Goal: Transaction & Acquisition: Obtain resource

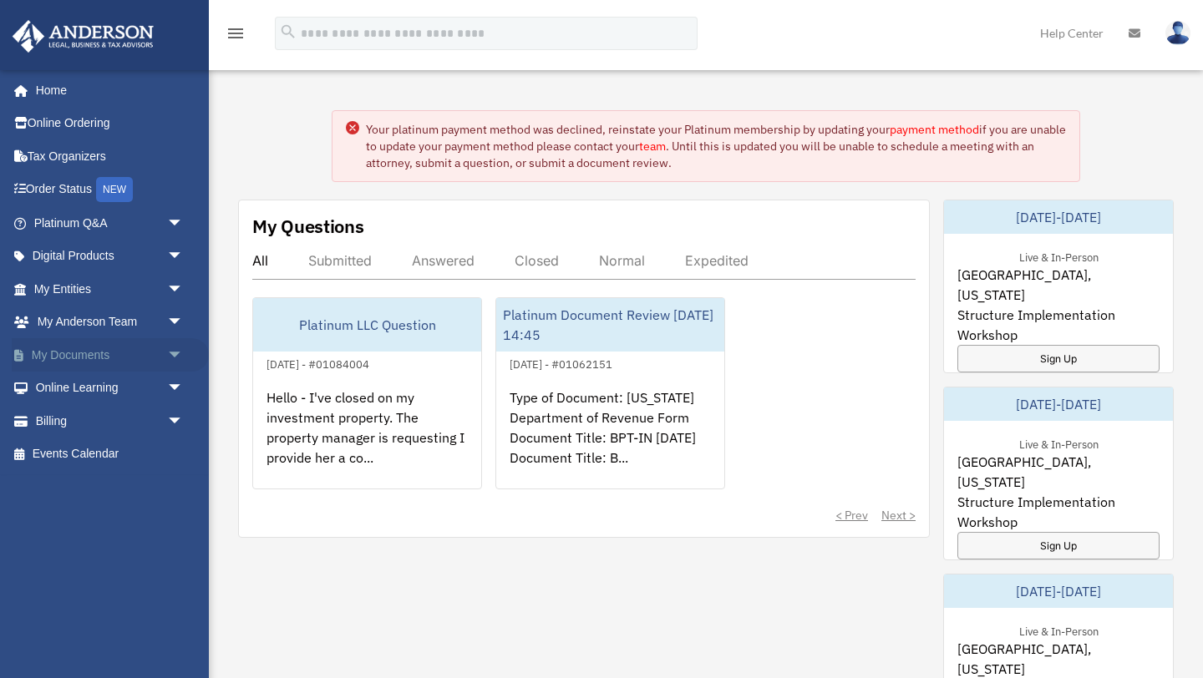
click at [170, 352] on span "arrow_drop_down" at bounding box center [183, 355] width 33 height 34
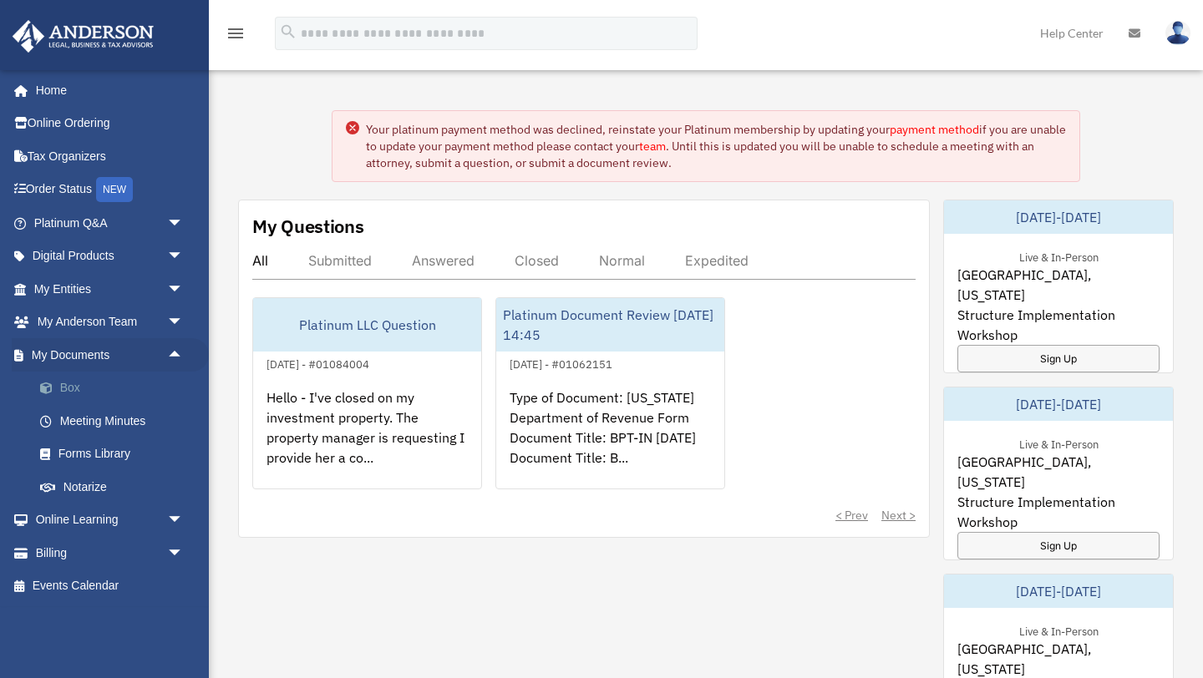
click at [78, 389] on link "Box" at bounding box center [115, 388] width 185 height 33
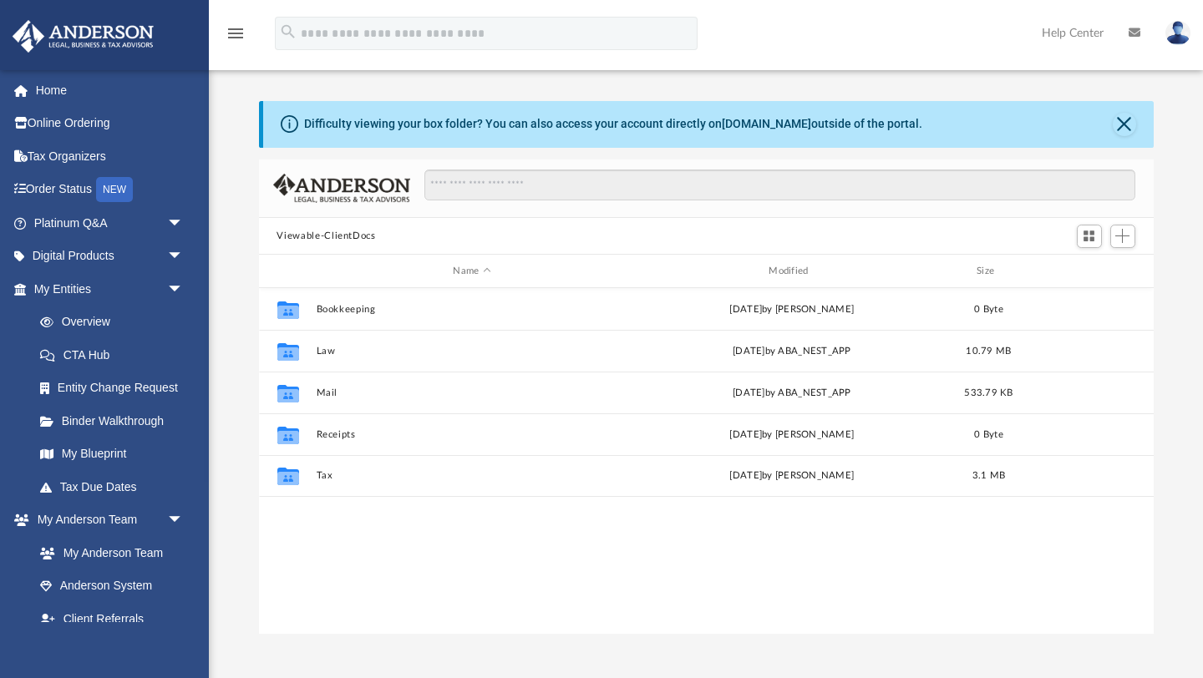
scroll to position [380, 895]
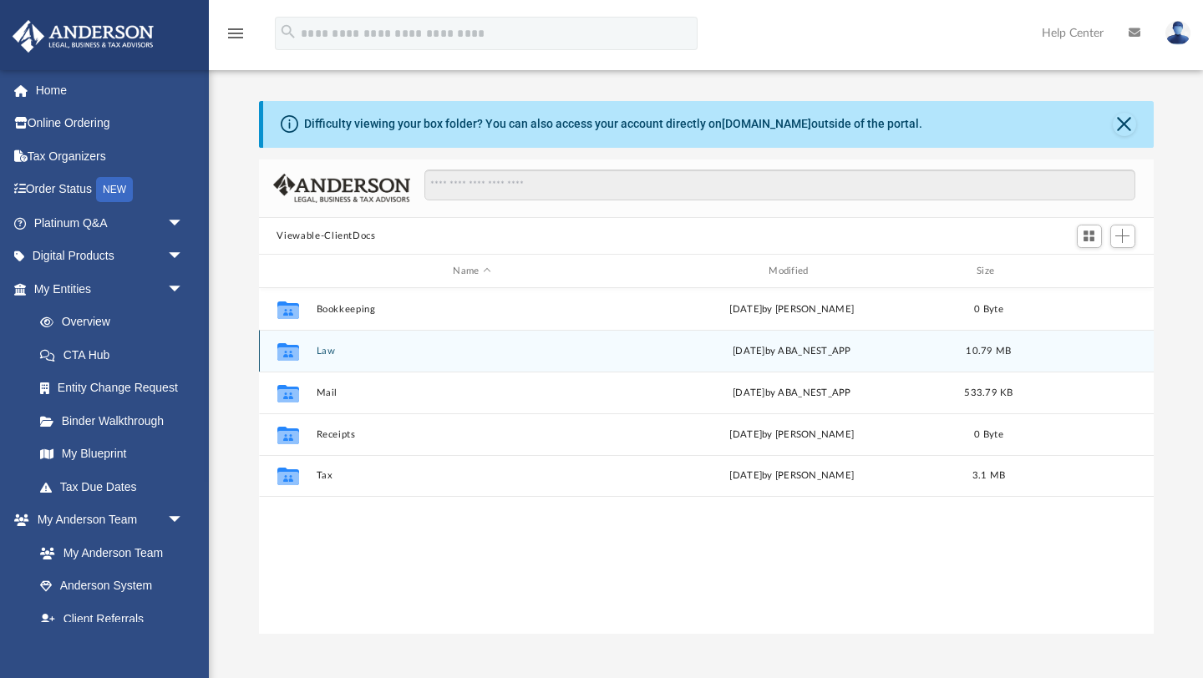
click at [331, 353] on button "Law" at bounding box center [472, 351] width 312 height 11
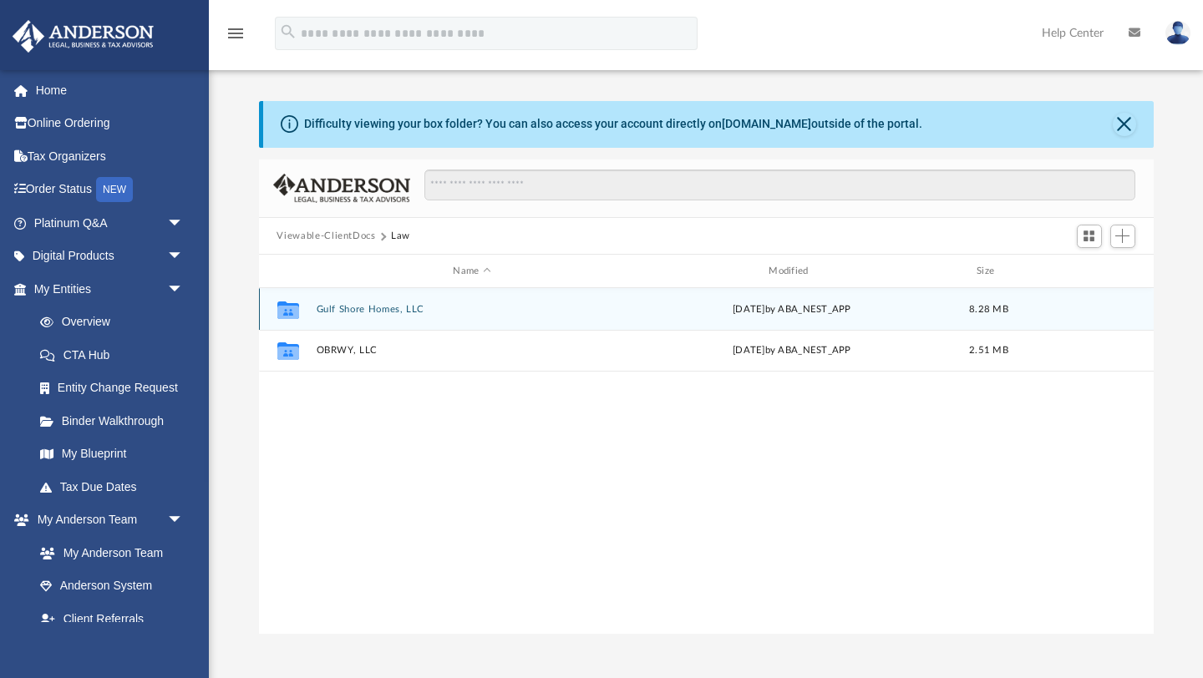
click at [384, 311] on button "Gulf Shore Homes, LLC" at bounding box center [472, 309] width 312 height 11
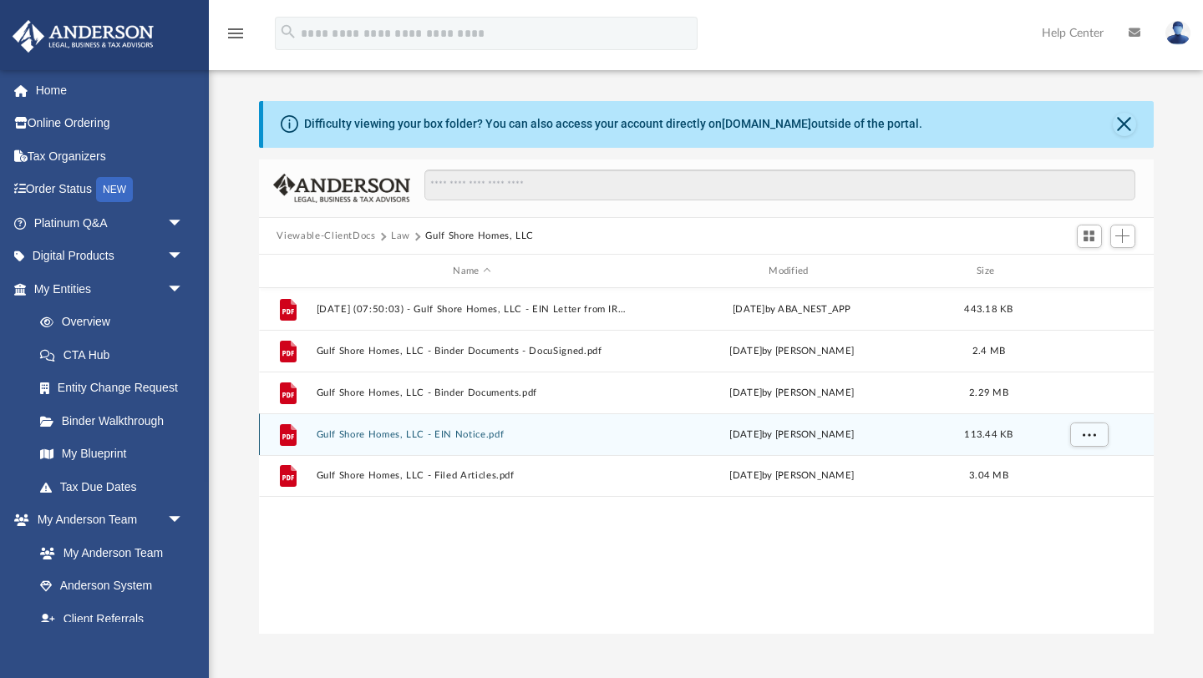
click at [393, 436] on button "Gulf Shore Homes, LLC - EIN Notice.pdf" at bounding box center [472, 434] width 312 height 11
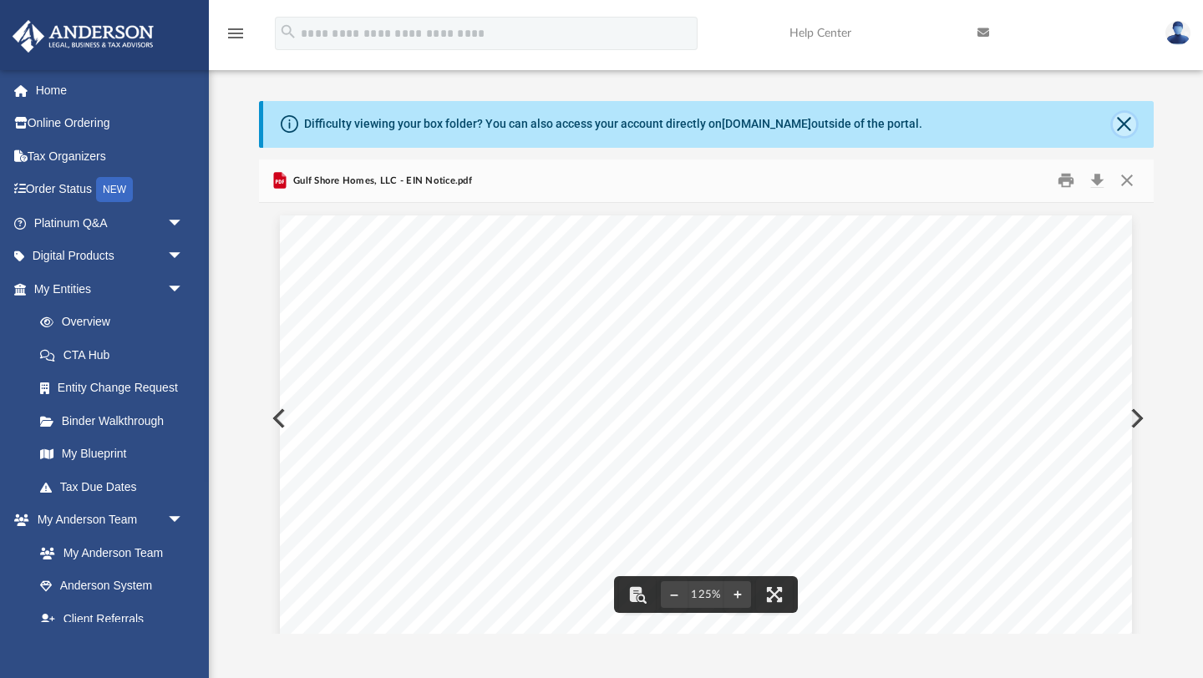
click at [1123, 126] on button "Close" at bounding box center [1124, 124] width 23 height 23
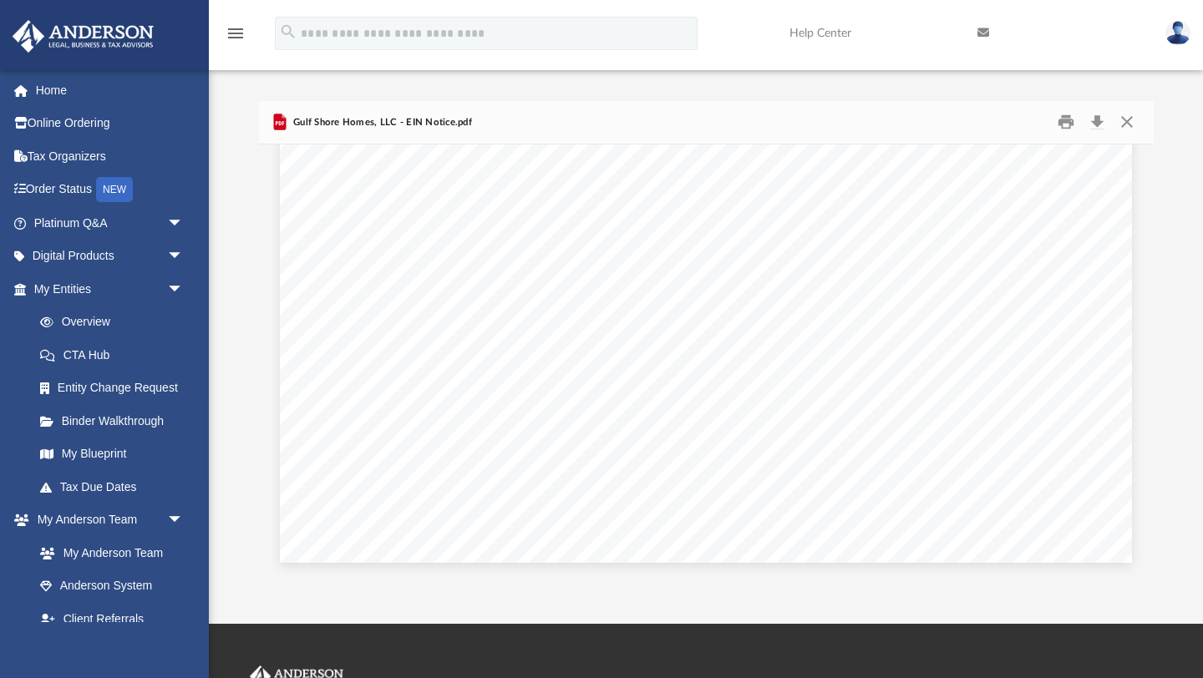
scroll to position [0, 0]
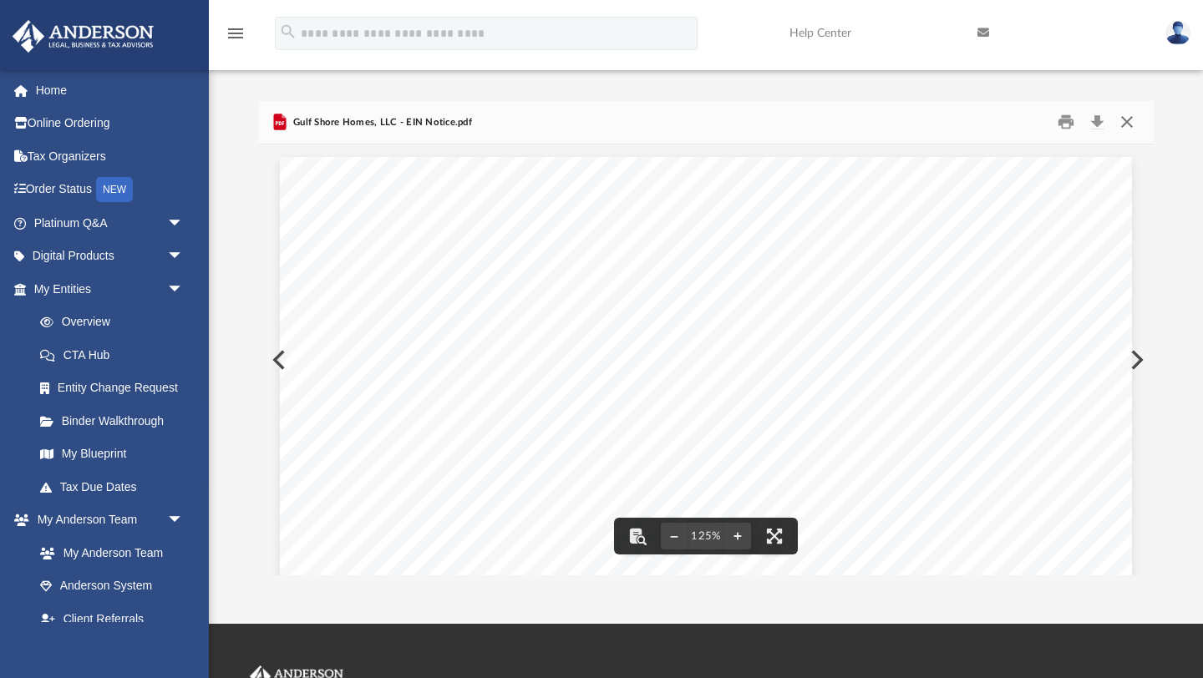
click at [1124, 125] on button "Close" at bounding box center [1127, 122] width 30 height 26
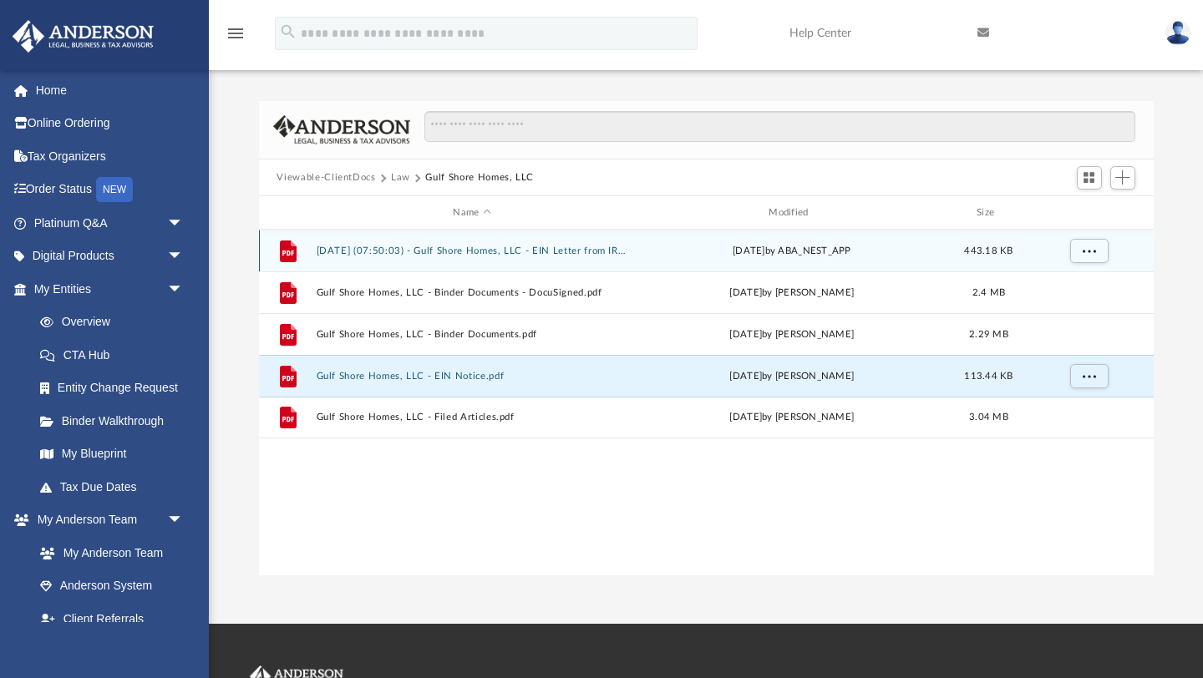
click at [487, 251] on button "2025.08.07 (07:50:03) - Gulf Shore Homes, LLC - EIN Letter from IRS.pdf" at bounding box center [472, 251] width 312 height 11
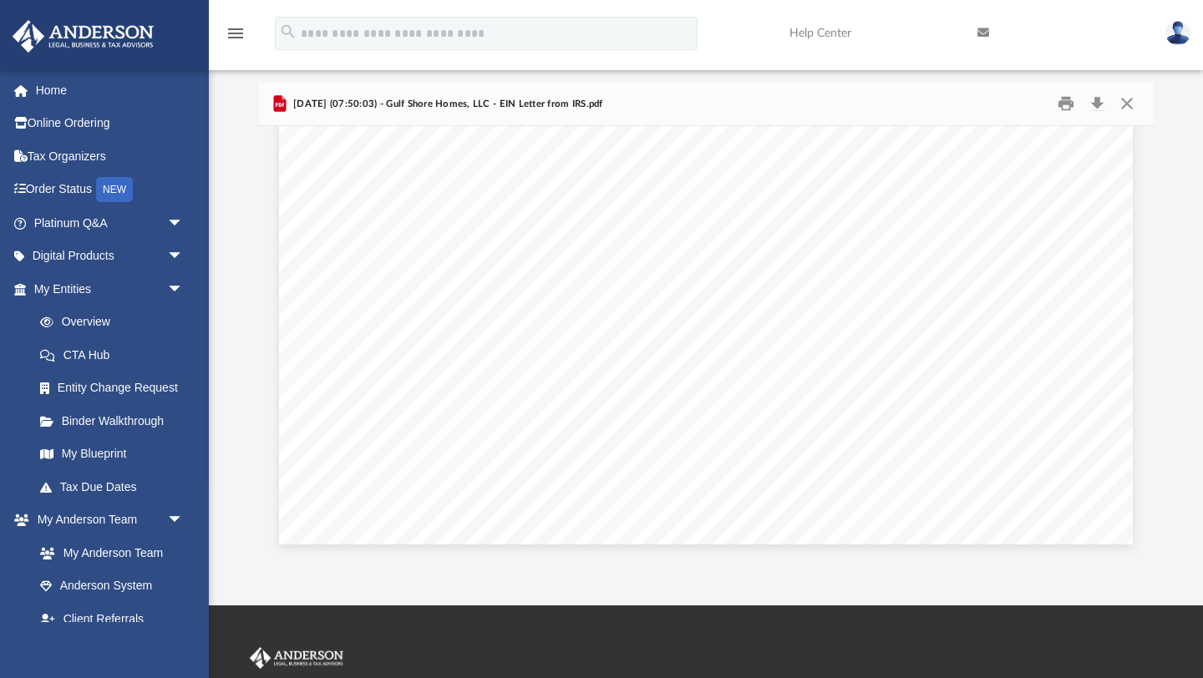
scroll to position [23, 0]
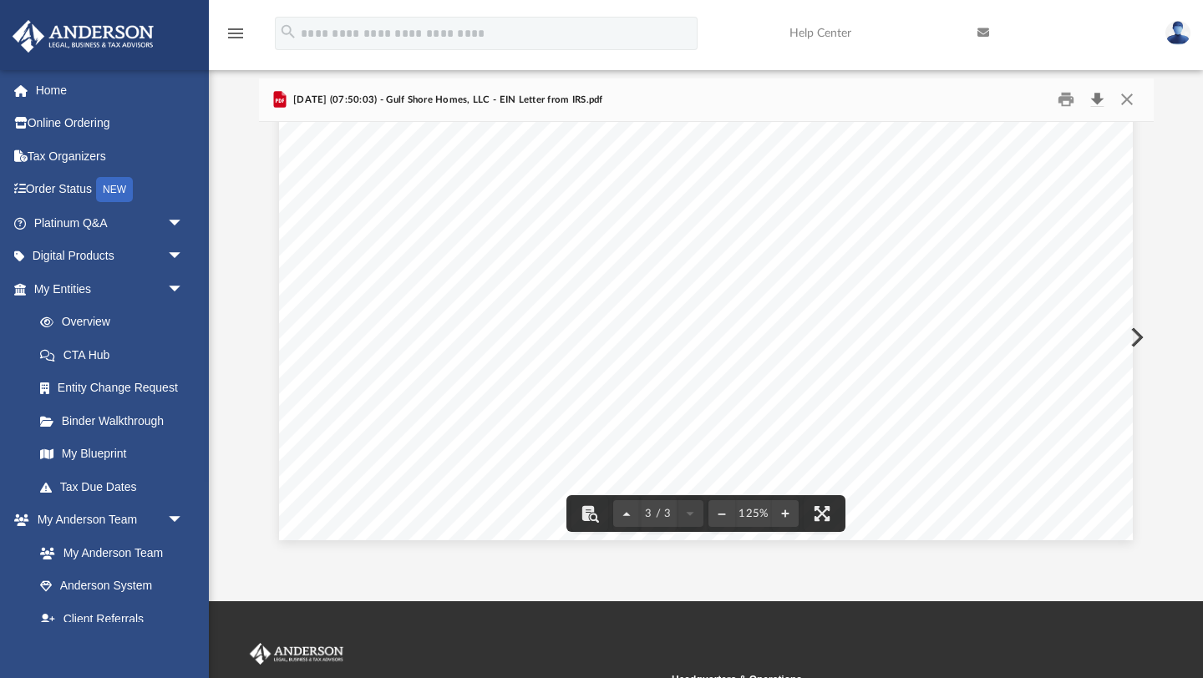
click at [1098, 101] on button "Download" at bounding box center [1098, 100] width 30 height 26
